Goal: Task Accomplishment & Management: Manage account settings

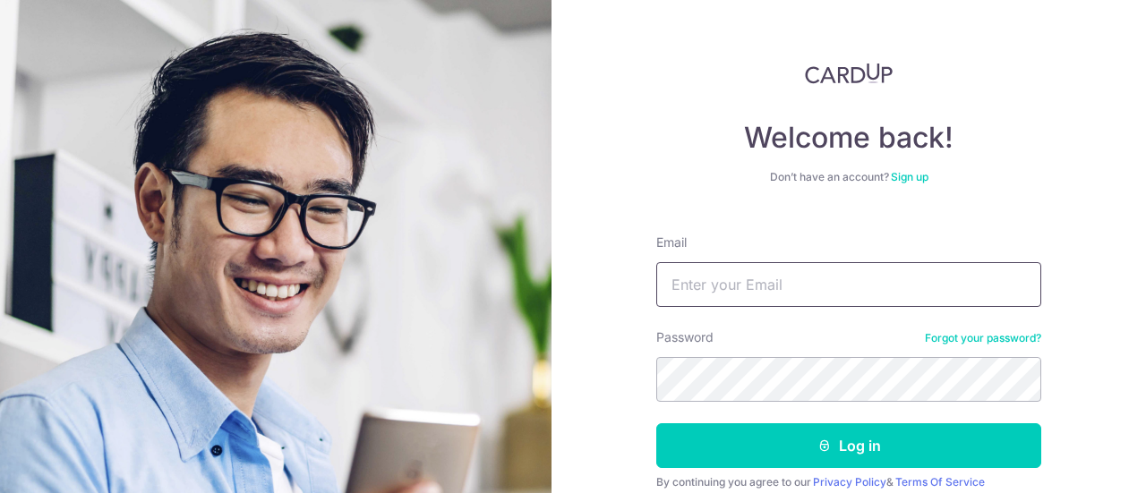
click at [688, 286] on input "Email" at bounding box center [848, 284] width 385 height 45
type input "[EMAIL_ADDRESS][DOMAIN_NAME]"
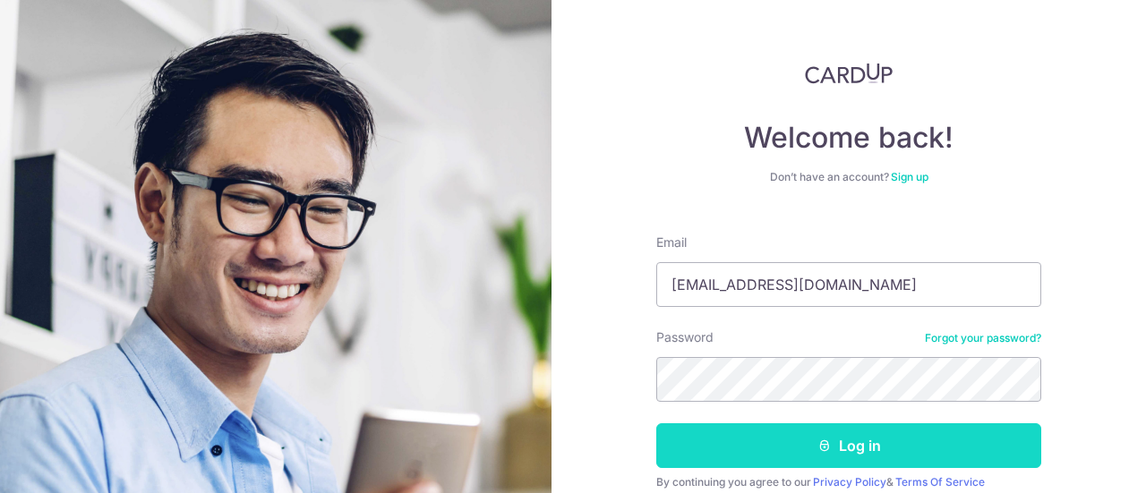
click at [812, 436] on button "Log in" at bounding box center [848, 445] width 385 height 45
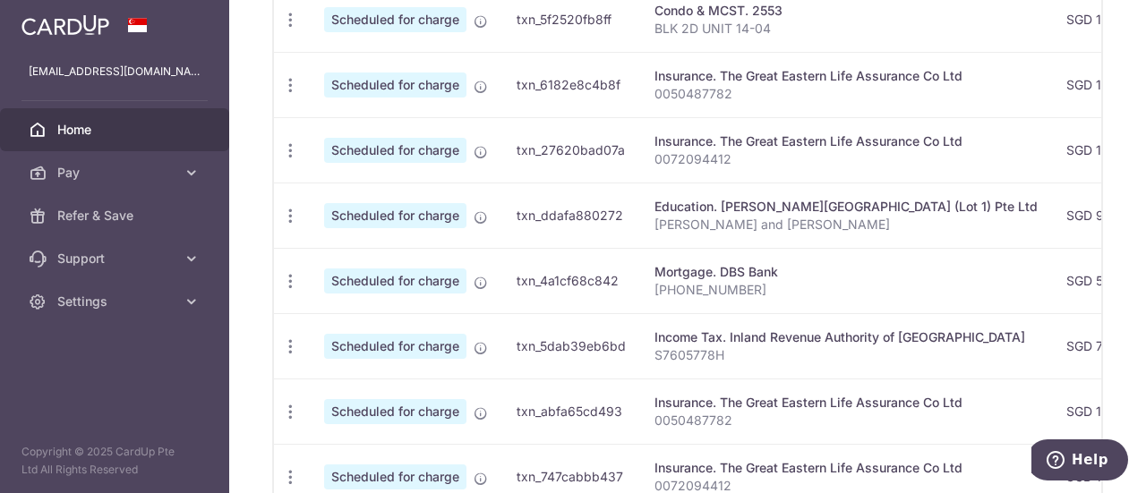
scroll to position [664, 0]
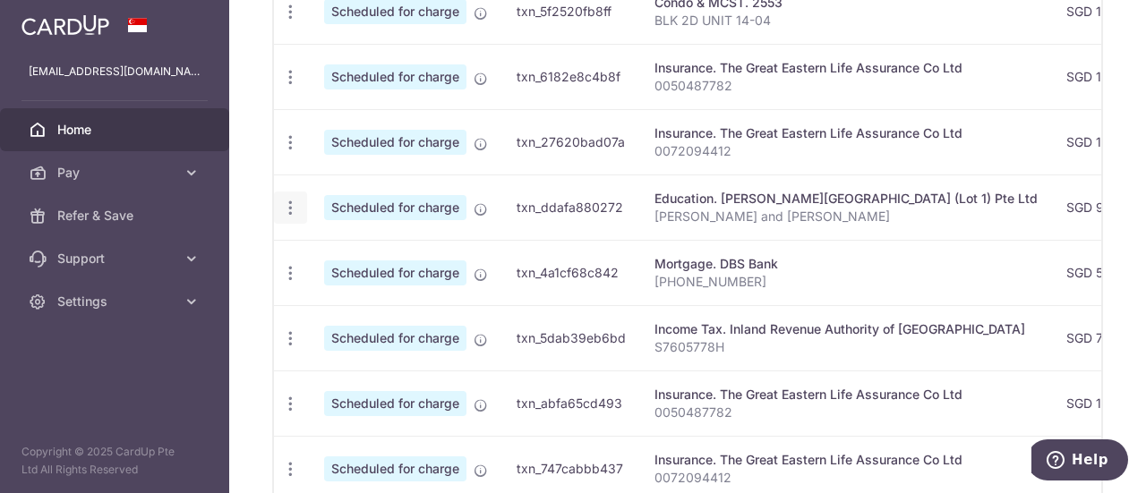
click at [292, 199] on icon "button" at bounding box center [290, 208] width 19 height 19
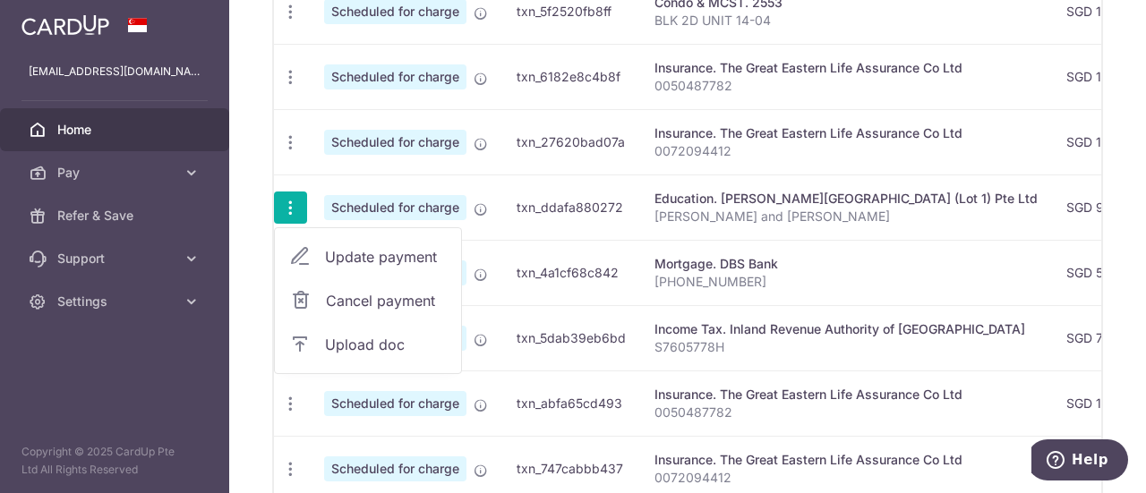
click at [368, 255] on span "Update payment" at bounding box center [386, 256] width 122 height 21
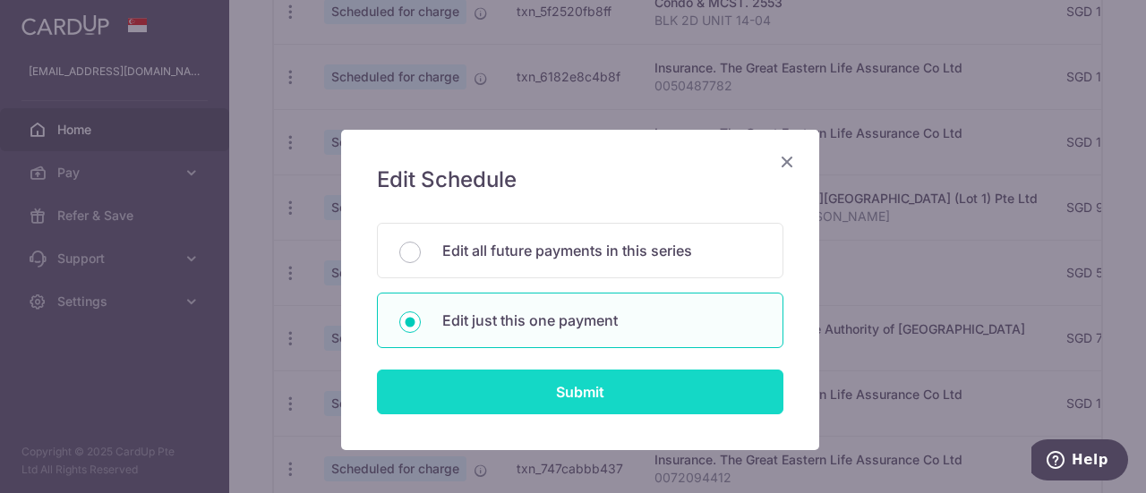
click at [527, 393] on input "Submit" at bounding box center [580, 392] width 406 height 45
radio input "true"
type input "955.40"
type input "01/11/2025"
type input "Eden Leong and Edna Leong"
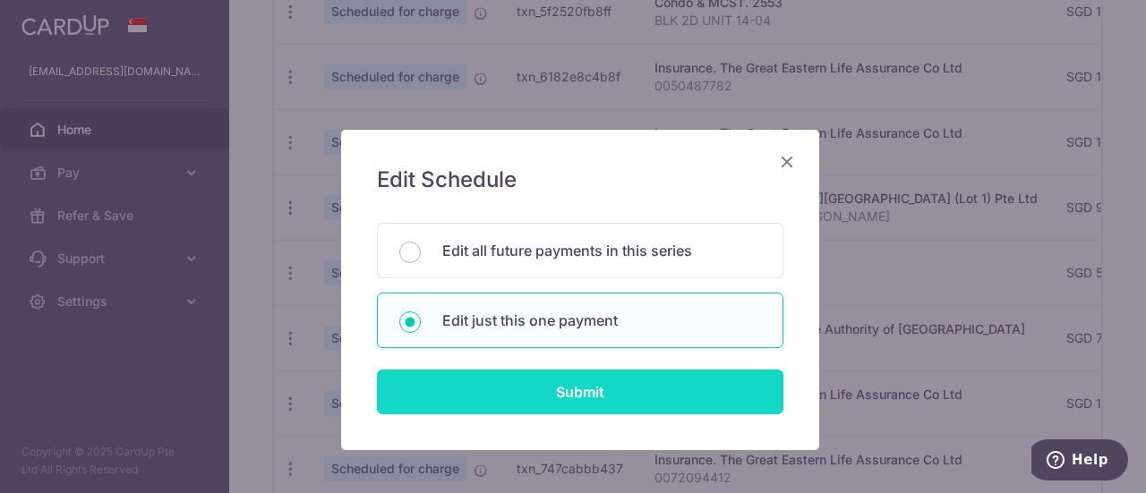
type input "REC185"
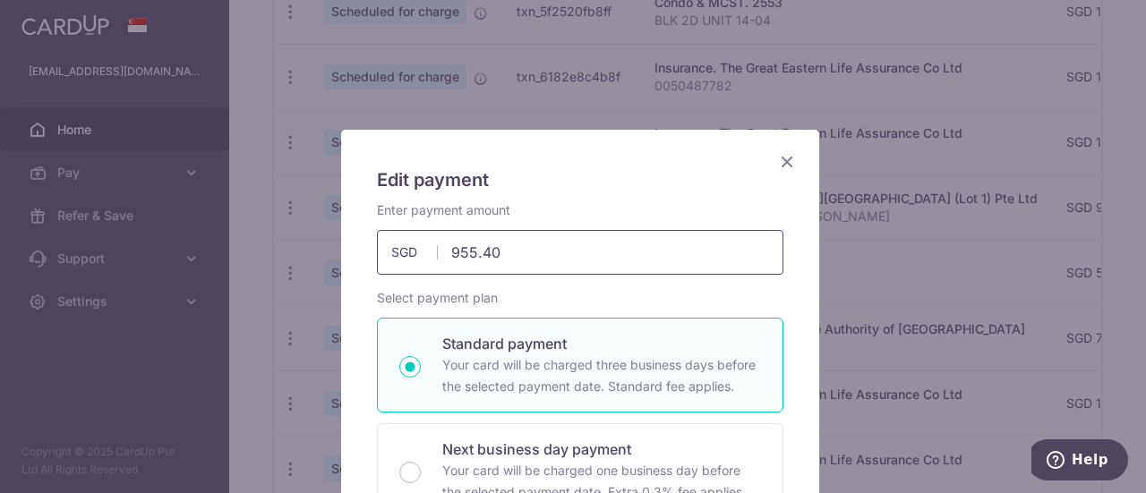
drag, startPoint x: 518, startPoint y: 261, endPoint x: 435, endPoint y: 247, distance: 84.3
click at [435, 247] on input "955.40" at bounding box center [580, 252] width 406 height 45
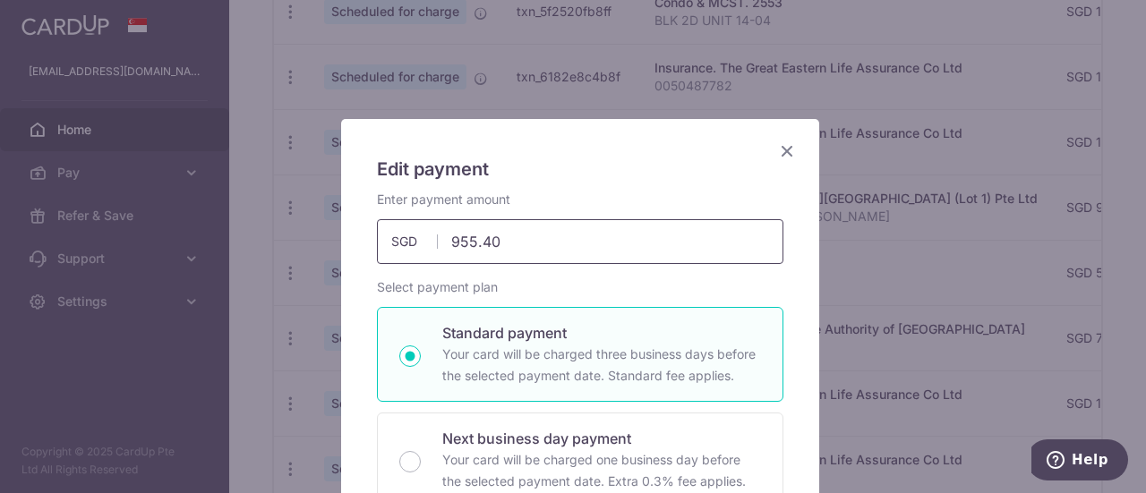
scroll to position [0, 0]
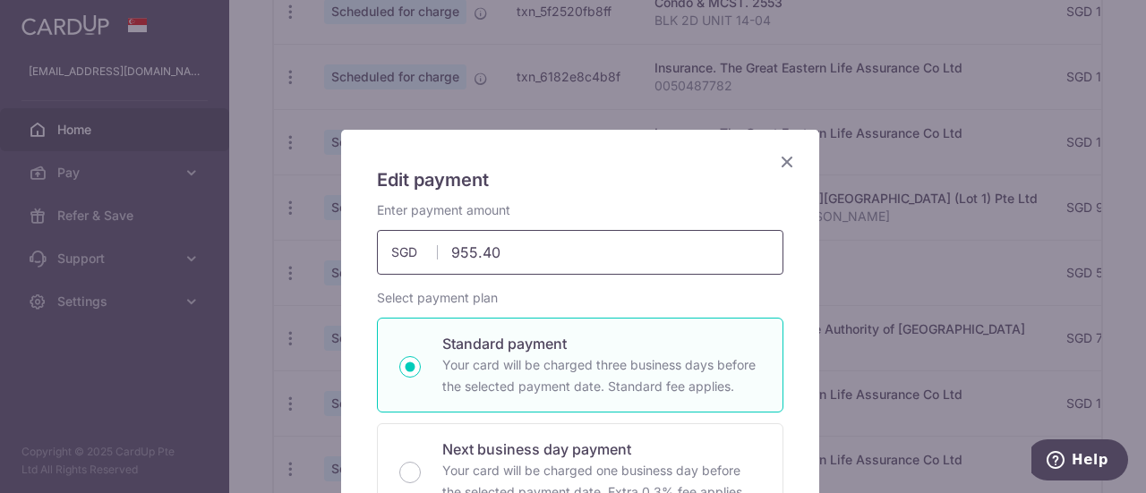
paste input "2373.48"
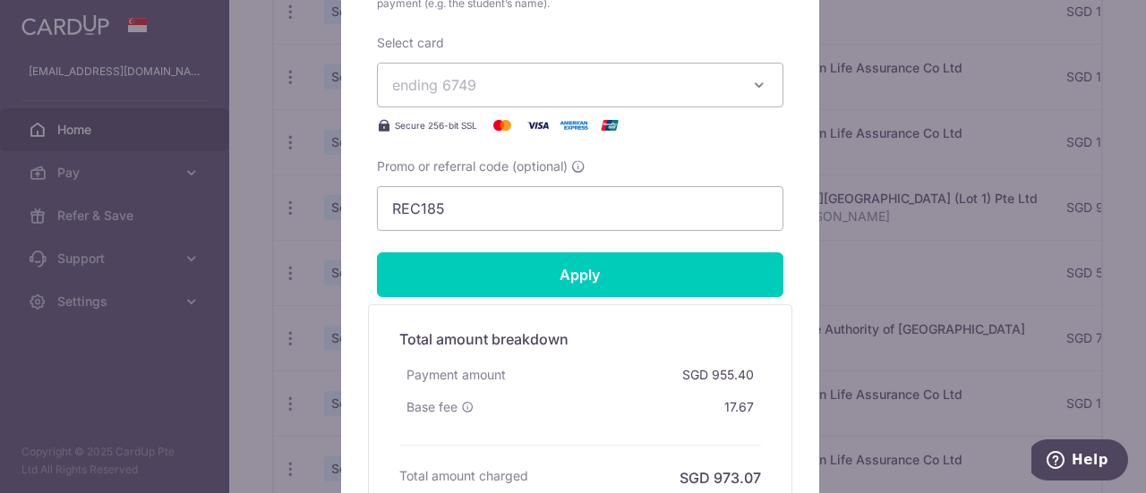
scroll to position [806, 0]
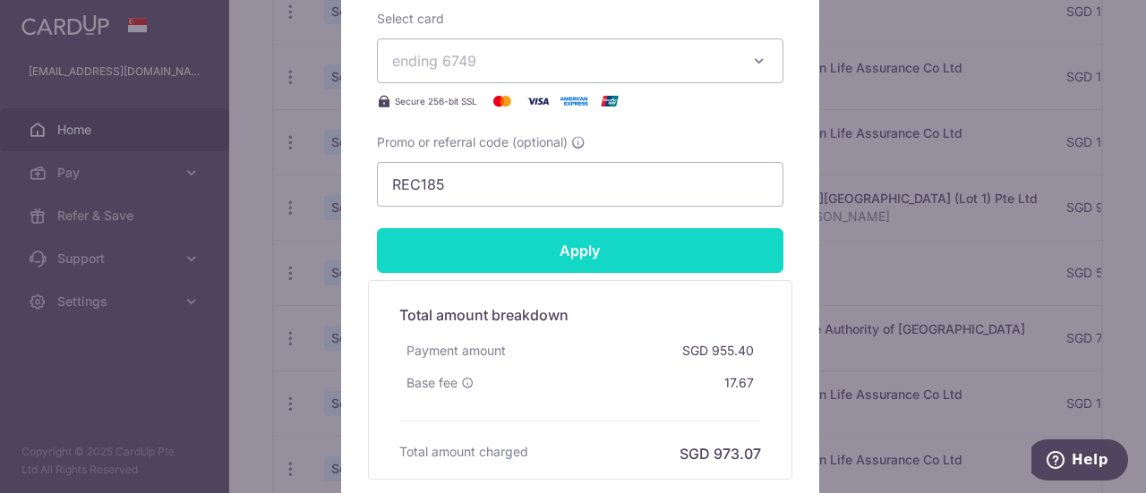
type input "2,373.48"
click at [596, 243] on input "Apply" at bounding box center [580, 250] width 406 height 45
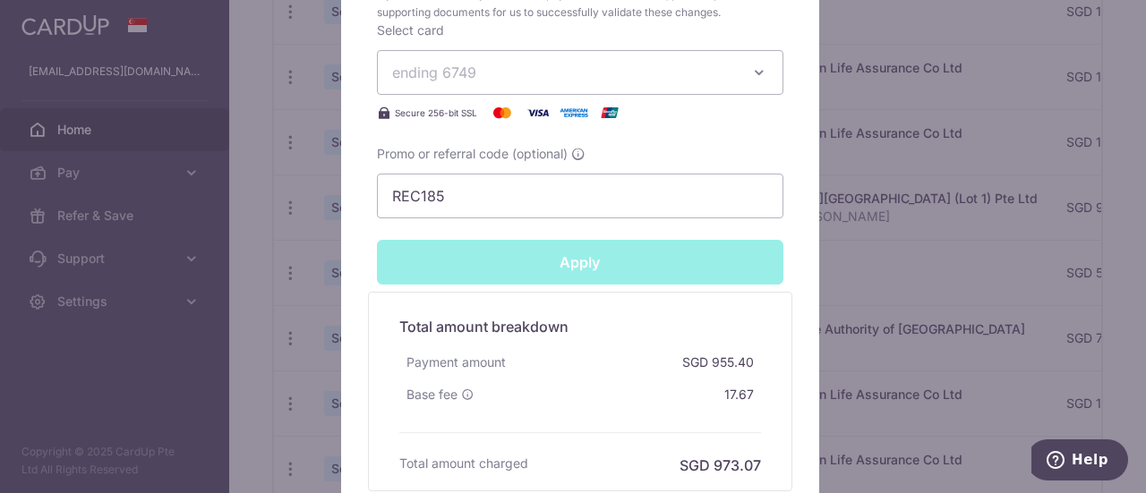
type input "Successfully Applied"
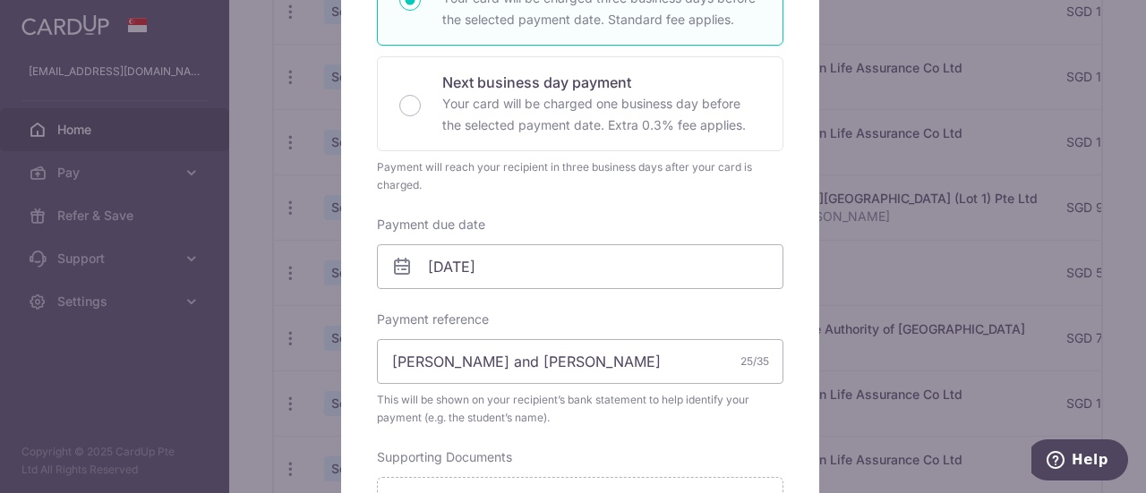
scroll to position [0, 0]
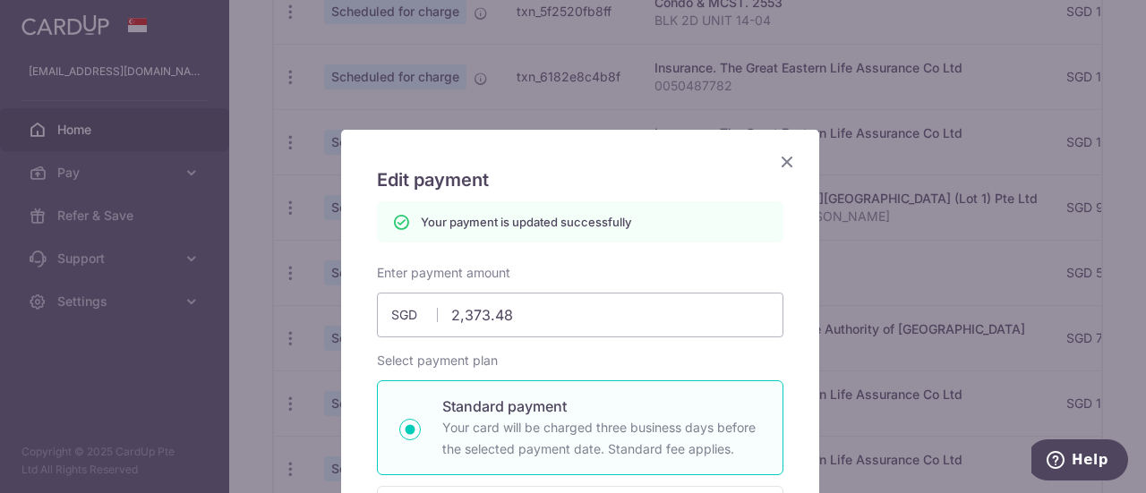
click at [778, 160] on icon "Close" at bounding box center [786, 161] width 21 height 22
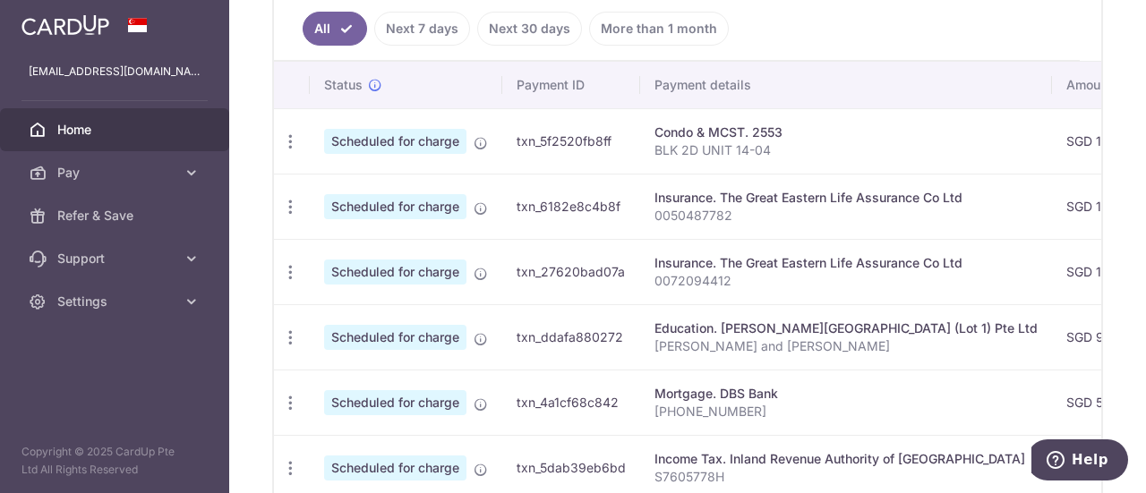
scroll to position [485, 0]
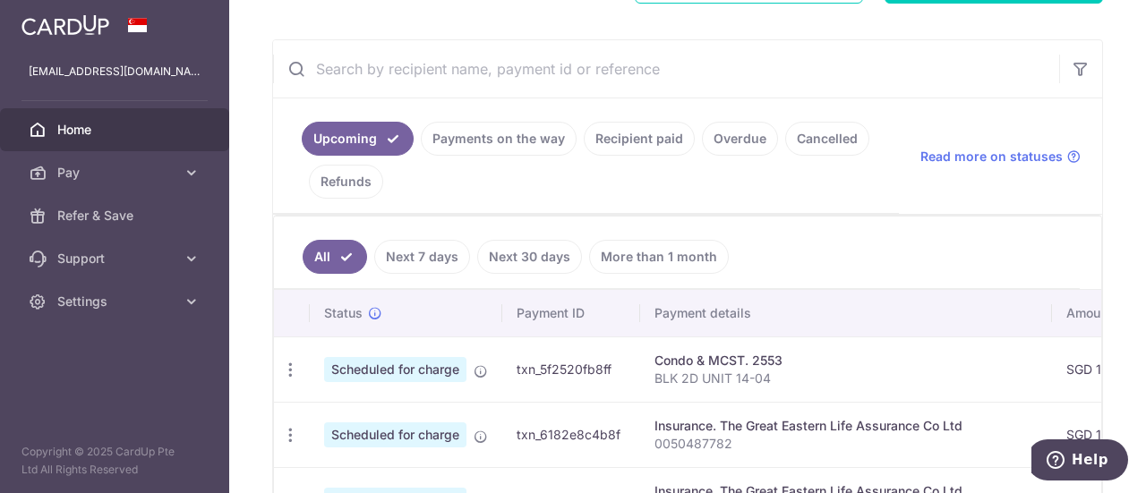
scroll to position [396, 0]
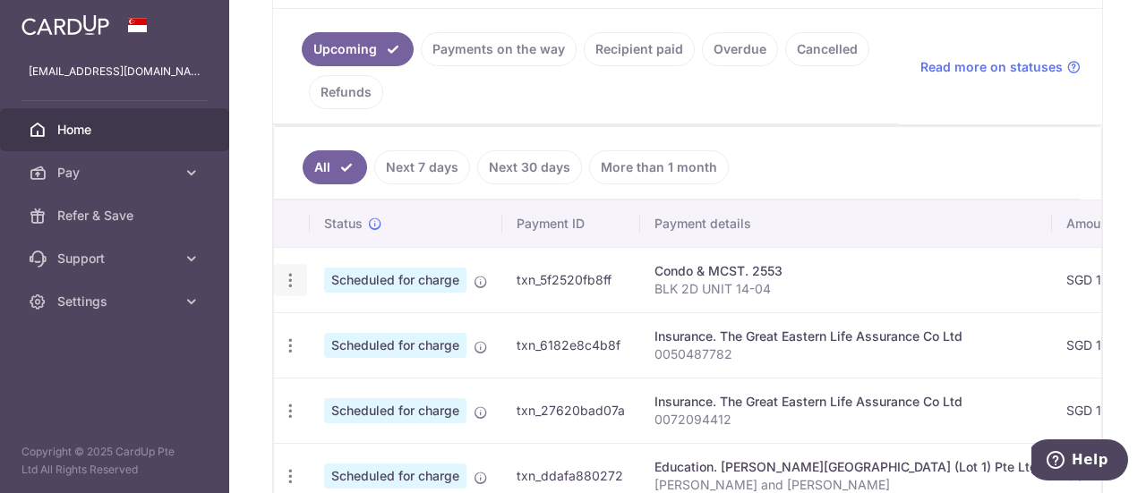
click at [286, 282] on icon "button" at bounding box center [290, 280] width 19 height 19
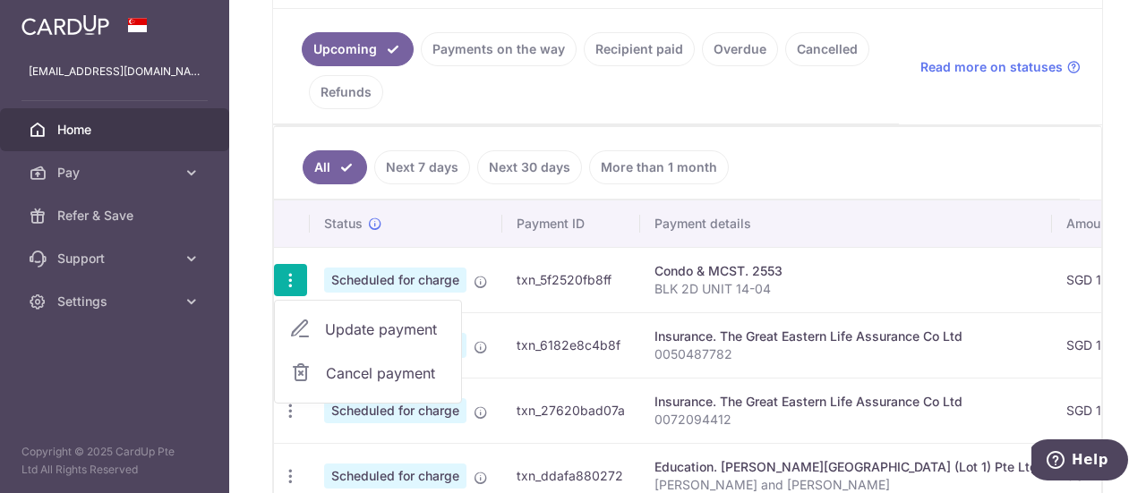
click at [362, 323] on span "Update payment" at bounding box center [386, 329] width 122 height 21
radio input "true"
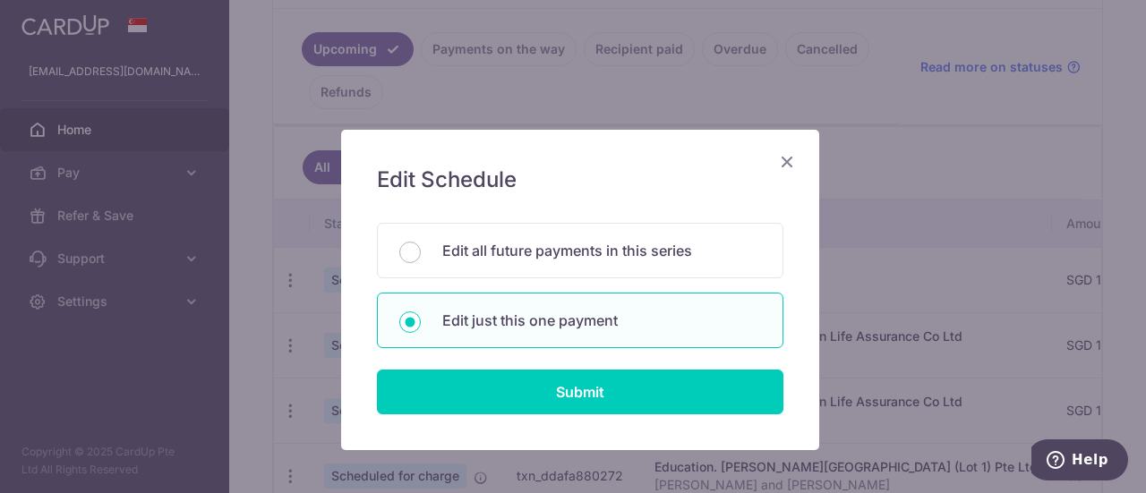
click at [403, 255] on input "Edit all future payments in this series" at bounding box center [409, 252] width 21 height 21
radio input "true"
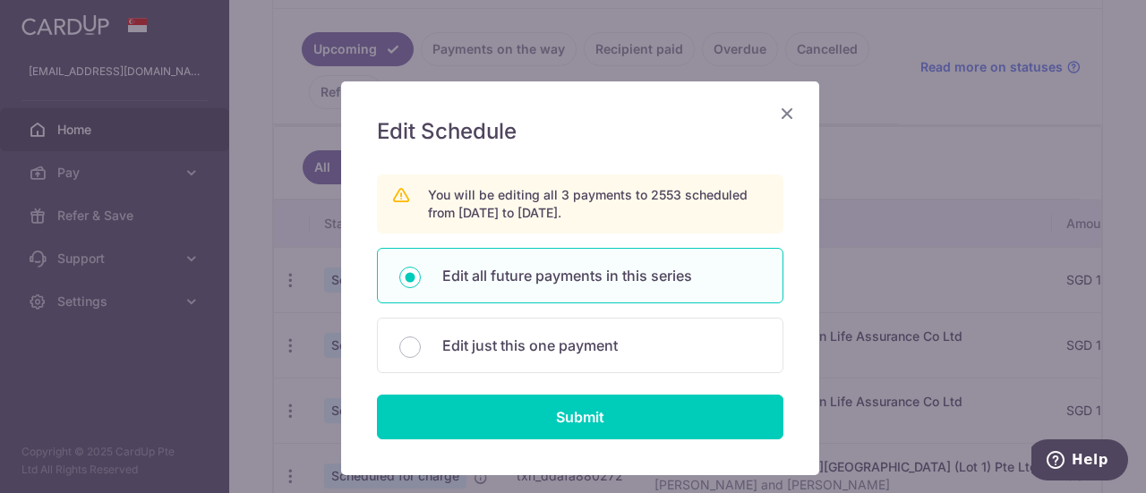
scroll to position [90, 0]
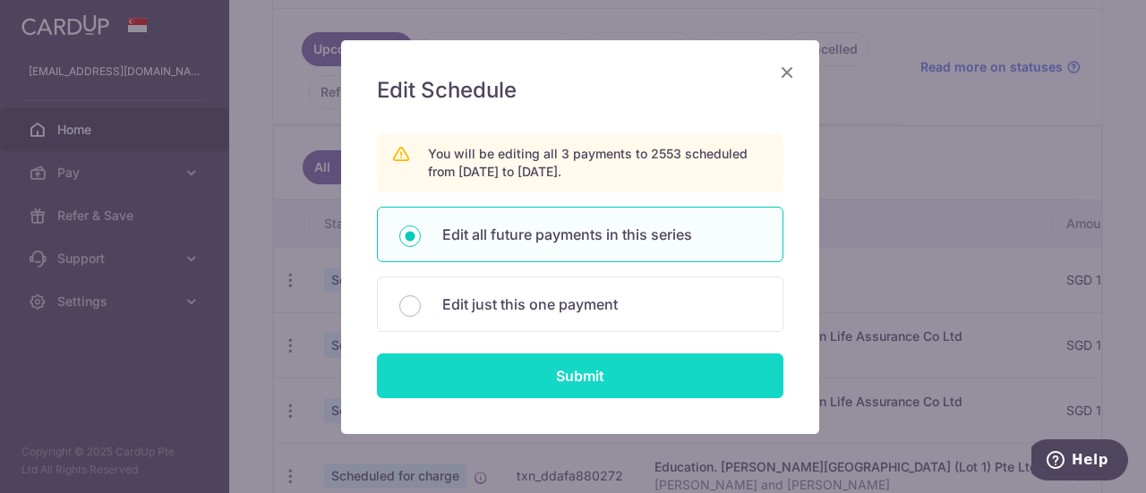
click at [597, 373] on input "Submit" at bounding box center [580, 376] width 406 height 45
radio input "true"
type input "1,072.56"
type input "BLK 2D UNIT 14-04"
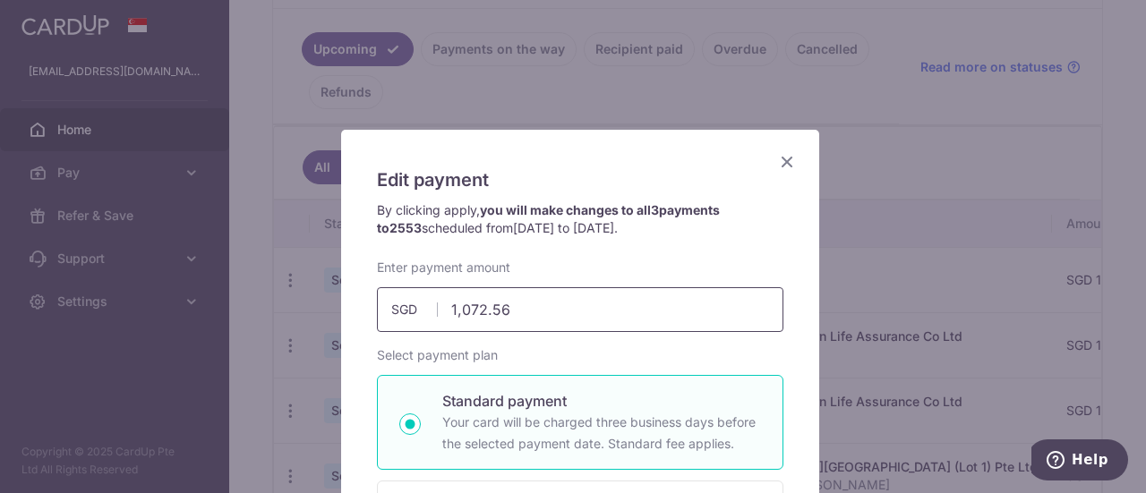
click at [579, 325] on input "1,072.56" at bounding box center [580, 309] width 406 height 45
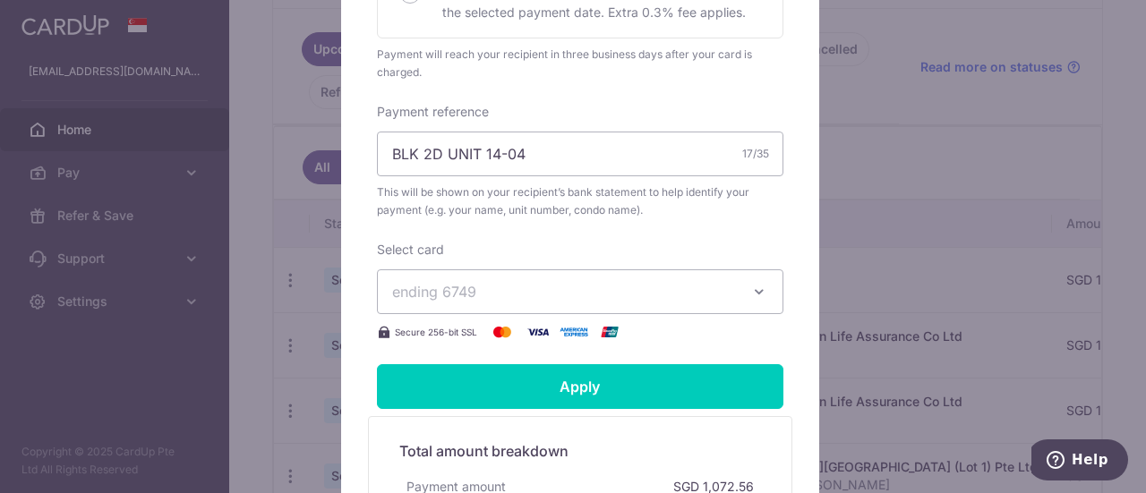
scroll to position [627, 0]
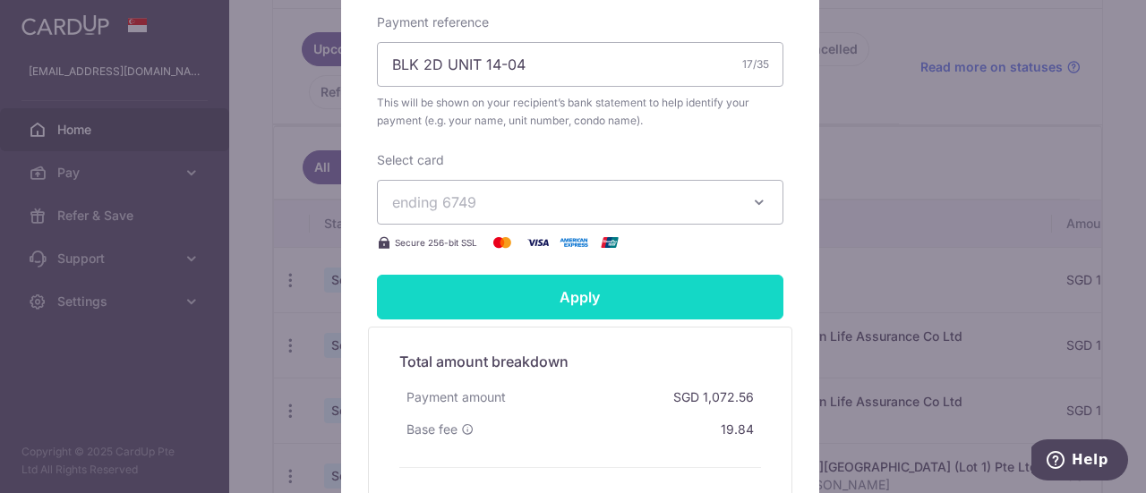
type input "1,308.00"
click at [627, 284] on input "Apply" at bounding box center [580, 297] width 406 height 45
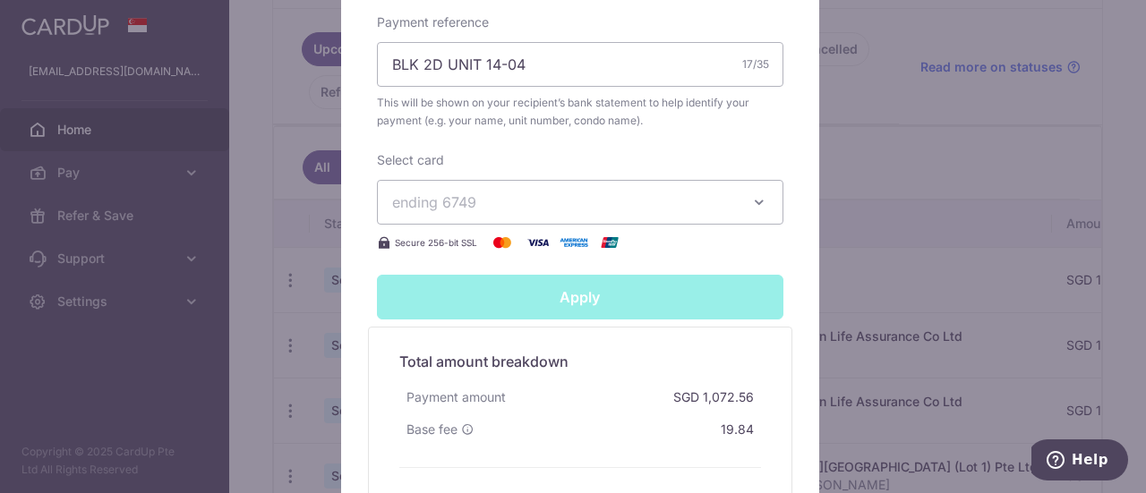
type input "Successfully Applied"
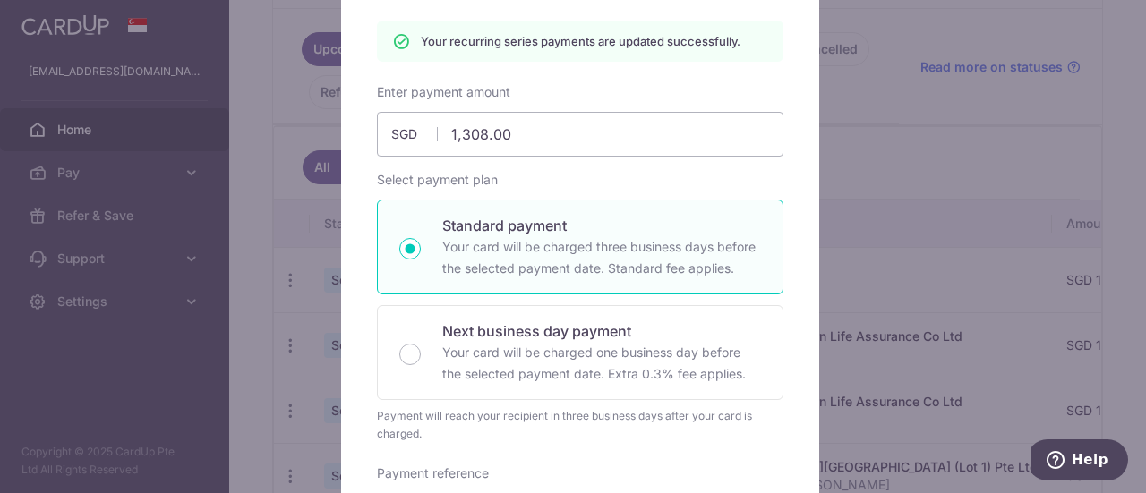
scroll to position [102, 0]
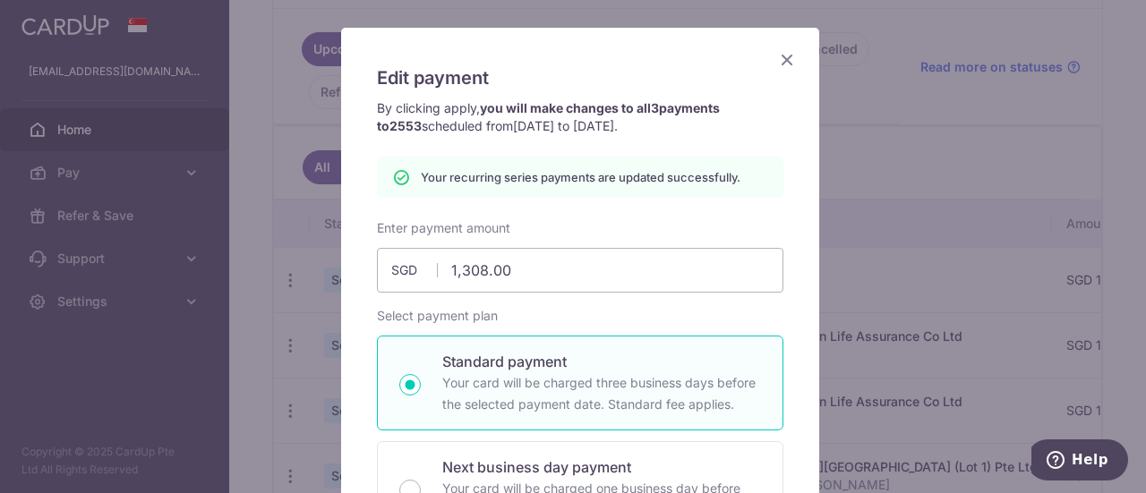
click at [786, 58] on icon "Close" at bounding box center [786, 59] width 21 height 22
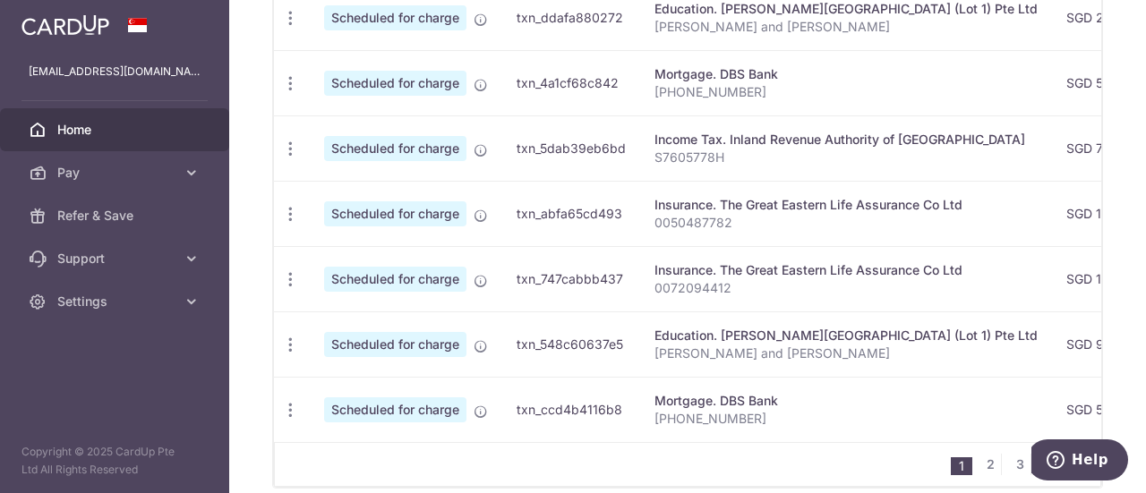
scroll to position [917, 0]
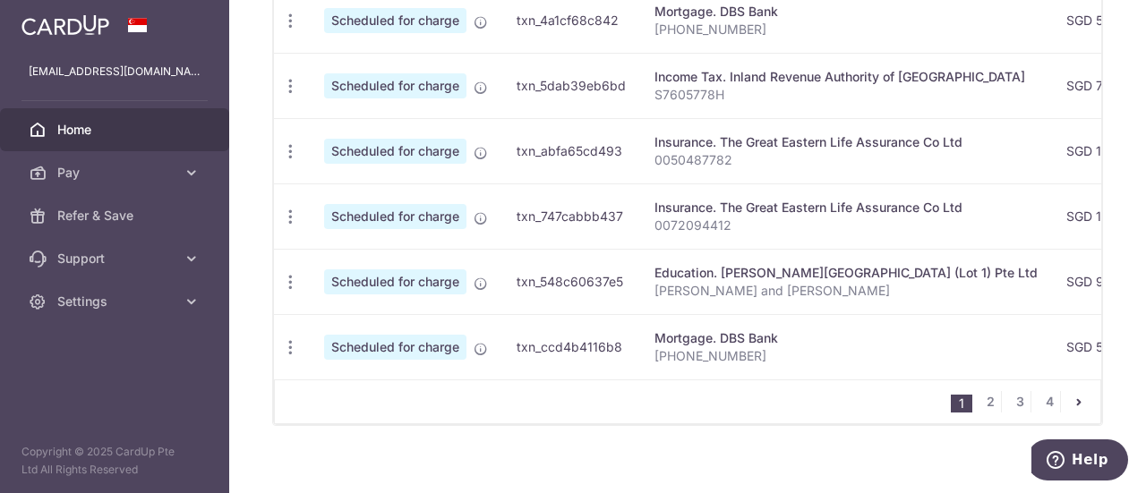
click at [735, 370] on td "Mortgage. DBS Bank 01-3745957-1" at bounding box center [846, 346] width 412 height 65
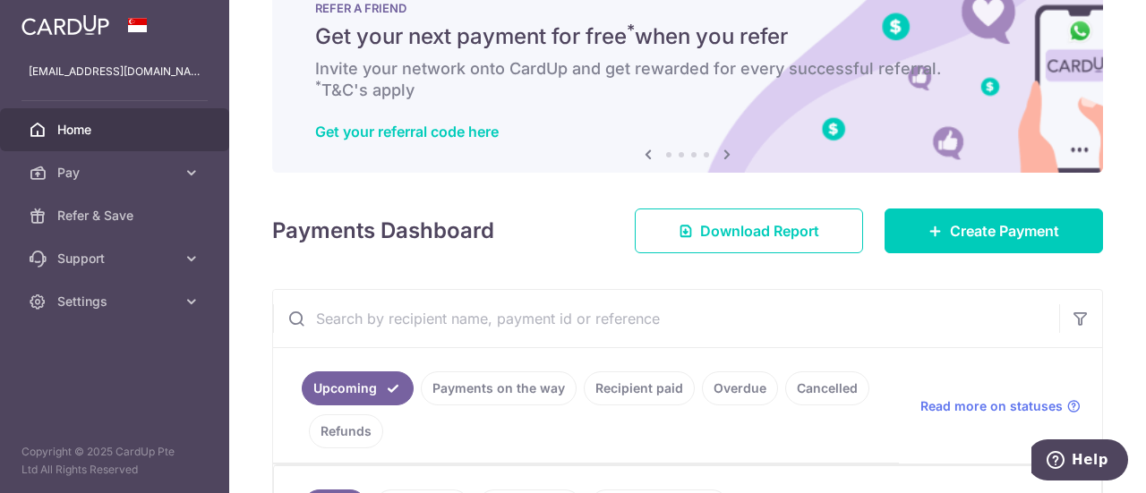
scroll to position [0, 0]
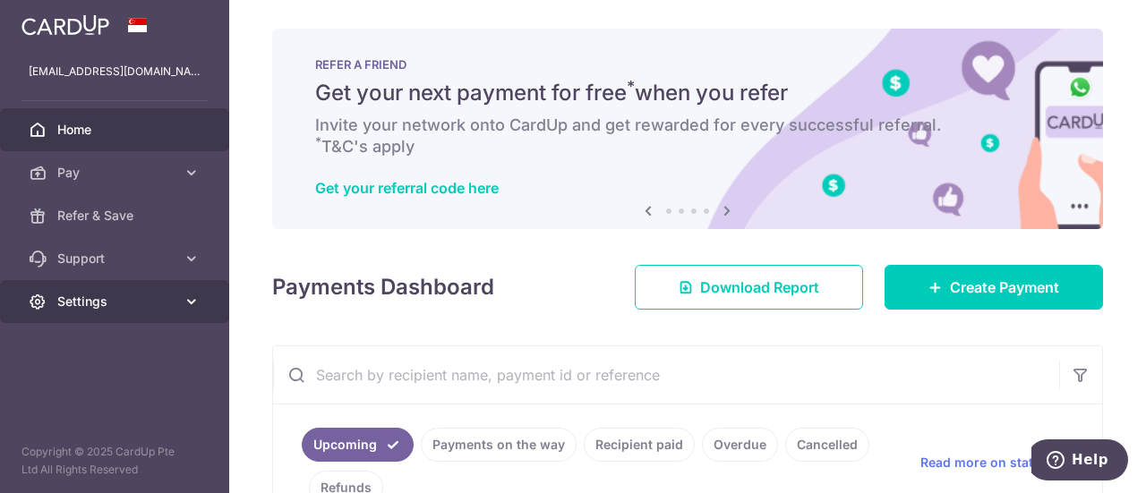
click at [193, 294] on icon at bounding box center [192, 302] width 18 height 18
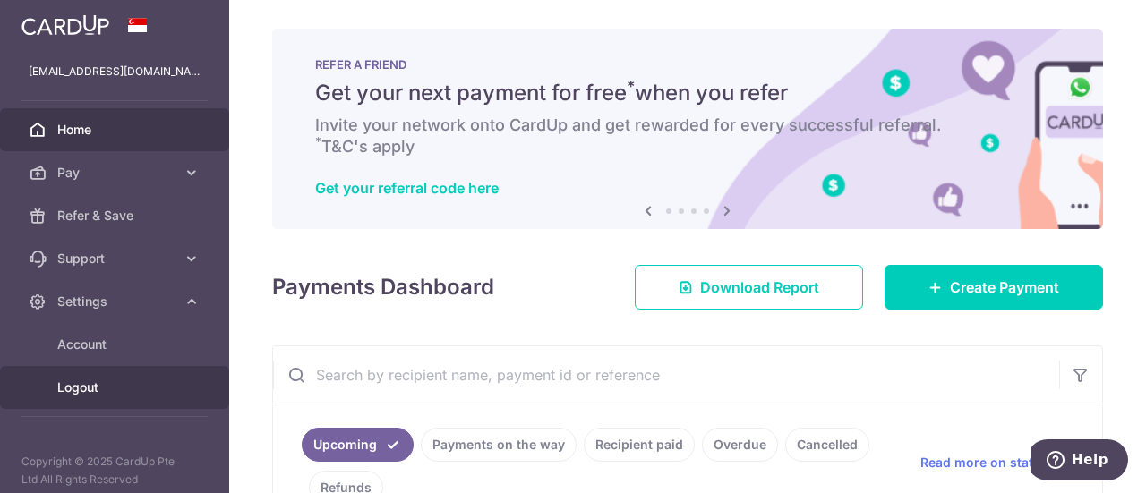
drag, startPoint x: 107, startPoint y: 389, endPoint x: 140, endPoint y: 381, distance: 33.0
click at [108, 389] on span "Logout" at bounding box center [116, 388] width 118 height 18
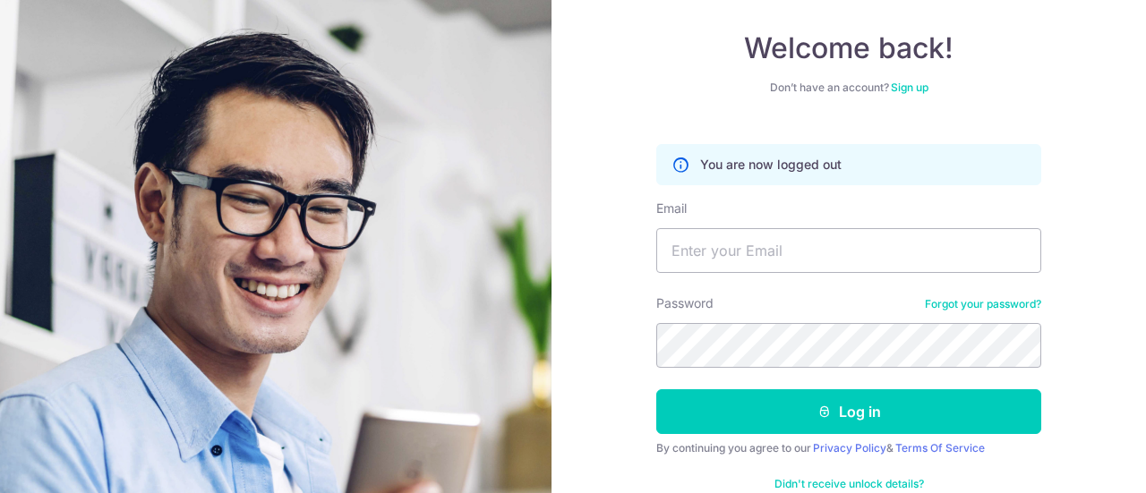
scroll to position [129, 0]
